Goal: Book appointment/travel/reservation

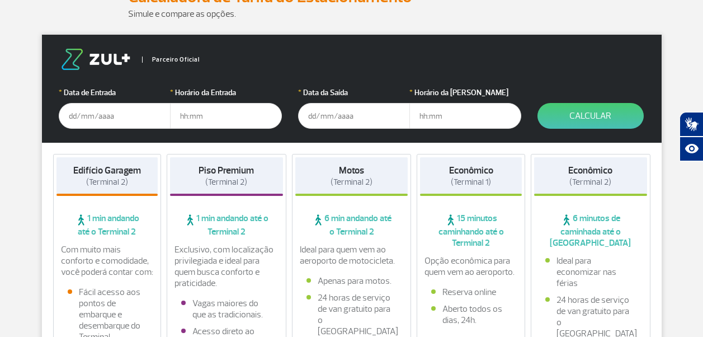
scroll to position [168, 0]
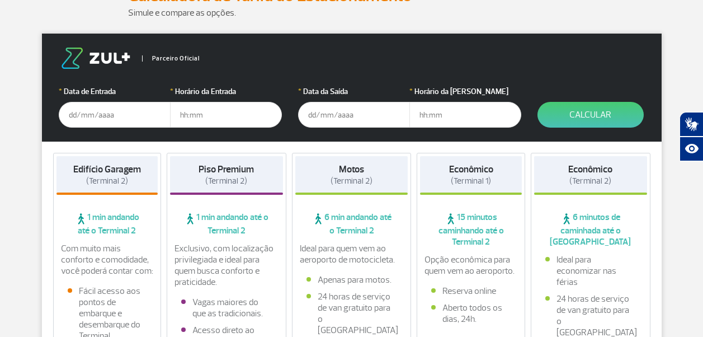
click at [141, 119] on input "text" at bounding box center [115, 115] width 112 height 26
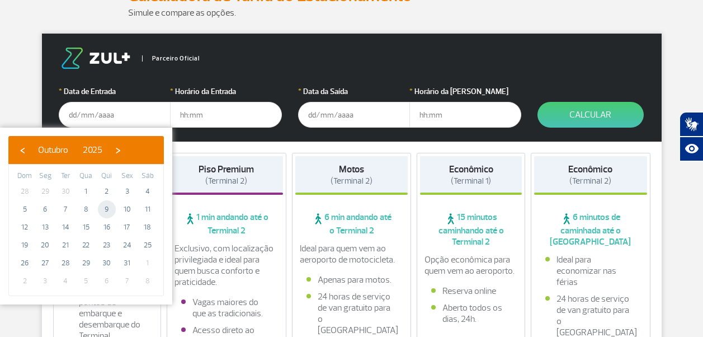
click at [107, 209] on span "9" at bounding box center [107, 209] width 18 height 18
type input "[DATE]"
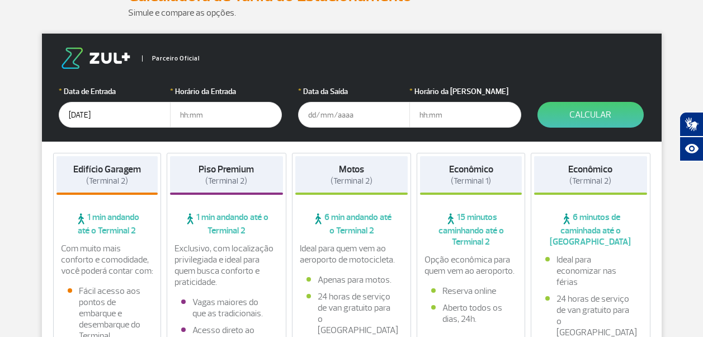
click at [210, 120] on input "text" at bounding box center [226, 115] width 112 height 26
click at [229, 115] on input "text" at bounding box center [226, 115] width 112 height 26
click at [210, 110] on input "text" at bounding box center [226, 115] width 112 height 26
type input "06:00"
click at [316, 116] on input "text" at bounding box center [354, 115] width 112 height 26
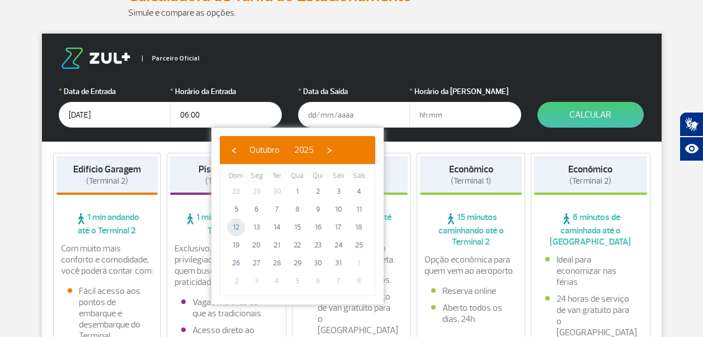
click at [236, 223] on span "12" at bounding box center [236, 227] width 18 height 18
type input "[DATE]"
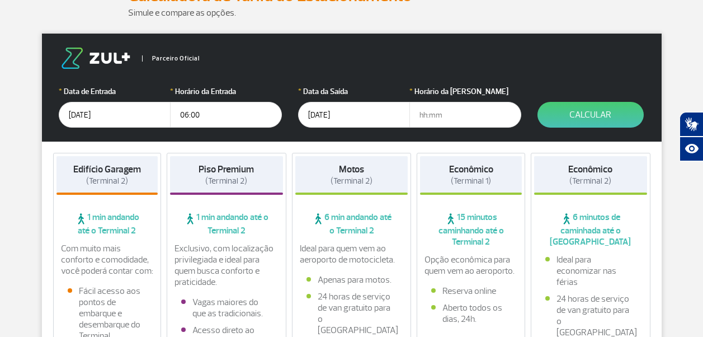
click at [470, 106] on input "text" at bounding box center [465, 115] width 112 height 26
type input "20:40"
click at [581, 111] on button "Calcular" at bounding box center [590, 115] width 106 height 26
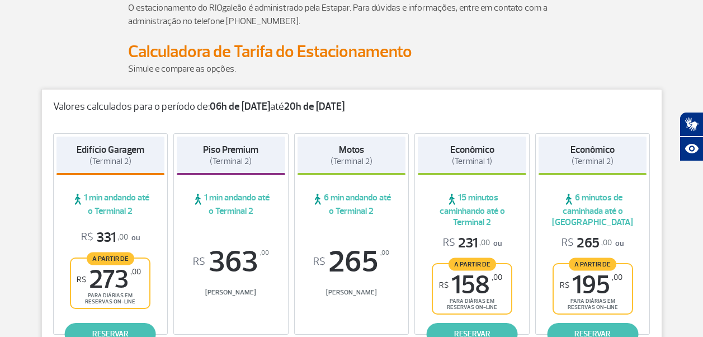
scroll to position [0, 0]
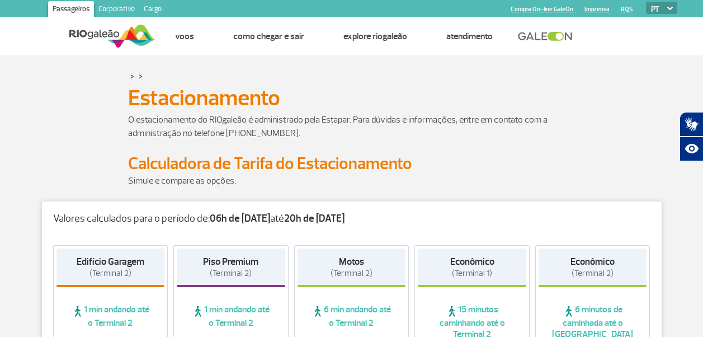
click at [553, 120] on p "O estacionamento do RIOgaleão é administrado pela Estapar. Para dúvidas e infor…" at bounding box center [351, 126] width 447 height 27
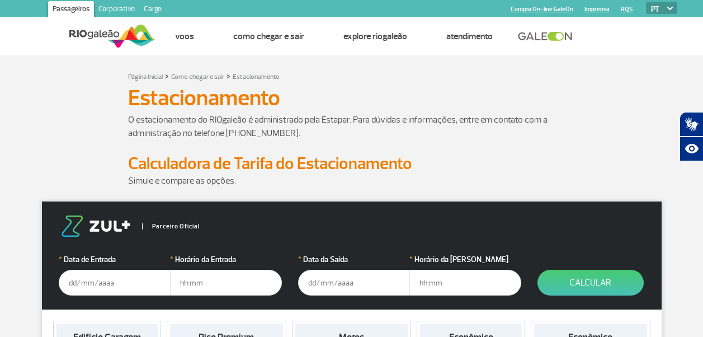
click at [141, 278] on input "text" at bounding box center [115, 283] width 112 height 26
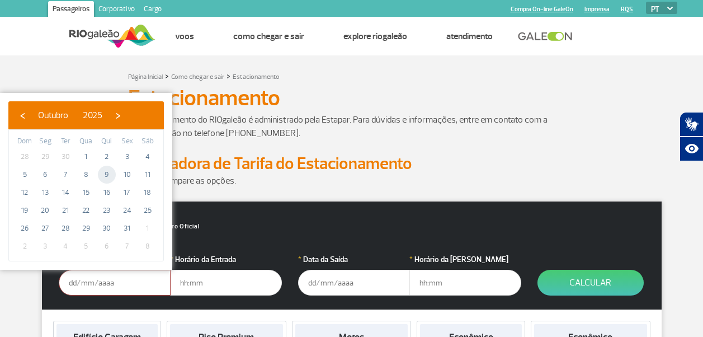
click at [105, 172] on span "9" at bounding box center [107, 175] width 18 height 18
type input "[DATE]"
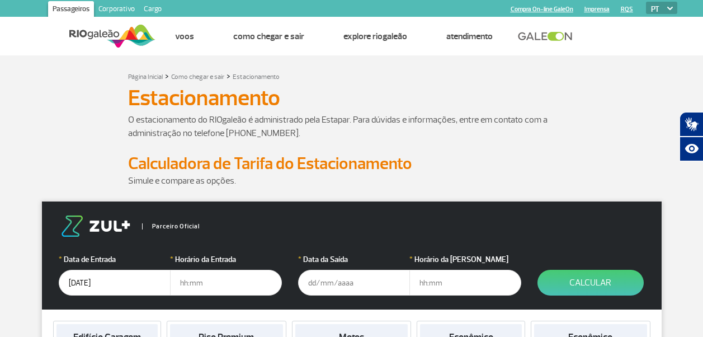
click at [238, 280] on input "text" at bounding box center [226, 283] width 112 height 26
type input "06:00"
click at [331, 285] on input "text" at bounding box center [354, 283] width 112 height 26
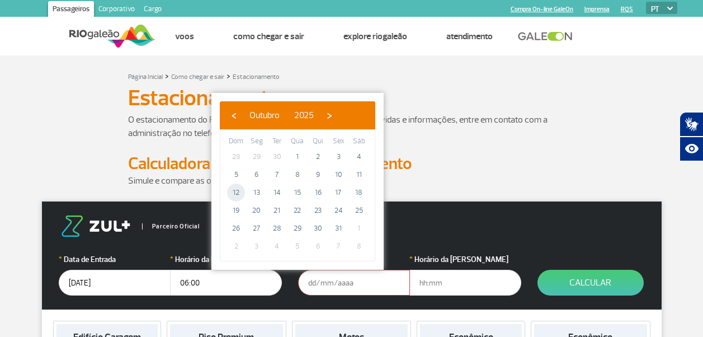
click at [232, 188] on span "12" at bounding box center [236, 192] width 18 height 18
type input "[DATE]"
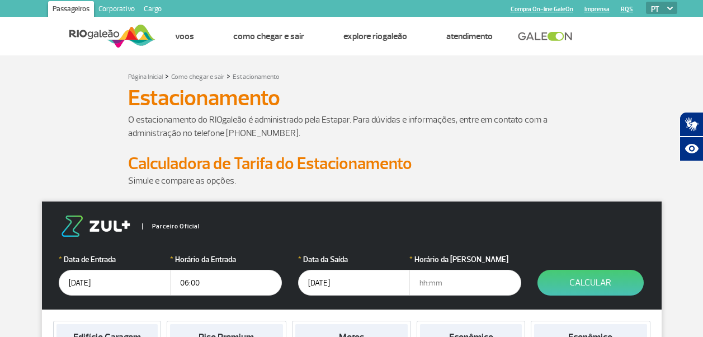
click at [453, 270] on input "text" at bounding box center [465, 283] width 112 height 26
type input "20:40"
click at [596, 280] on button "Calcular" at bounding box center [590, 283] width 106 height 26
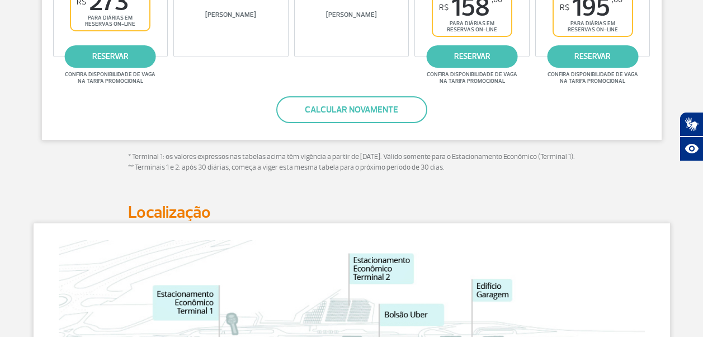
scroll to position [391, 0]
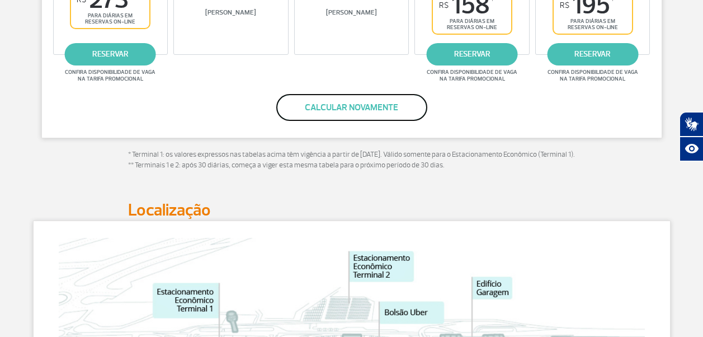
click at [363, 115] on button "Calcular novamente" at bounding box center [351, 107] width 151 height 27
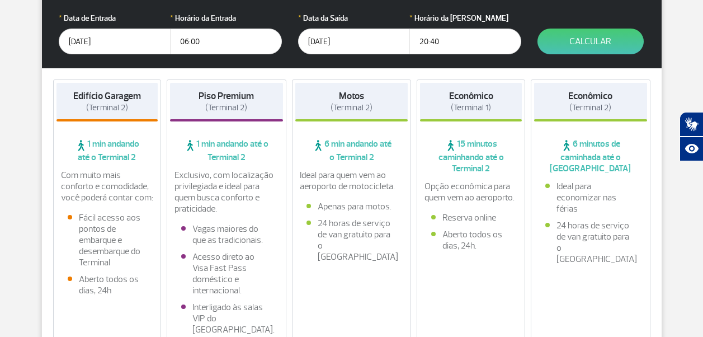
scroll to position [199, 0]
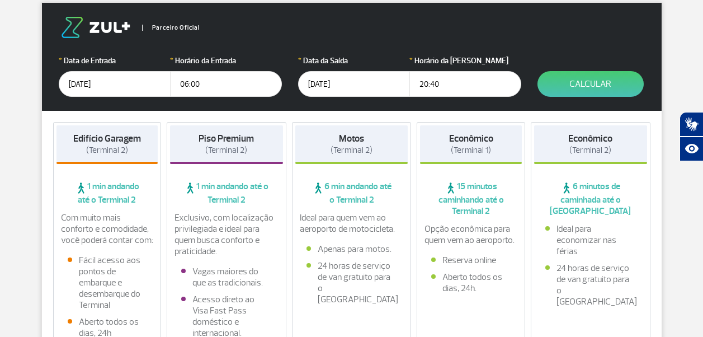
click at [462, 86] on input "20:40" at bounding box center [465, 84] width 112 height 26
type input "2"
type input "21:00"
click at [599, 81] on button "Calcular" at bounding box center [590, 84] width 106 height 26
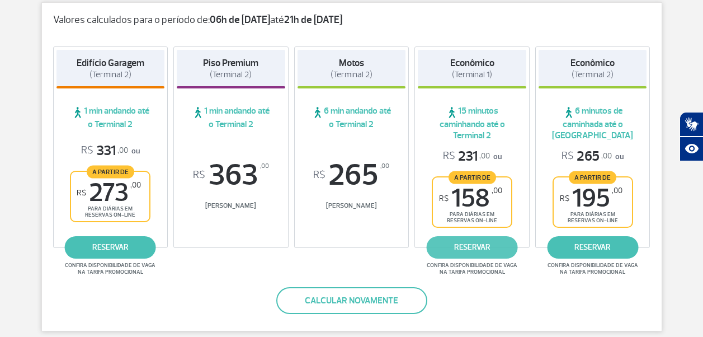
click at [473, 244] on link "reservar" at bounding box center [472, 247] width 91 height 22
click at [494, 244] on link "reservar" at bounding box center [472, 247] width 91 height 22
click at [490, 240] on link "reservar" at bounding box center [472, 247] width 91 height 22
